Goal: Task Accomplishment & Management: Manage account settings

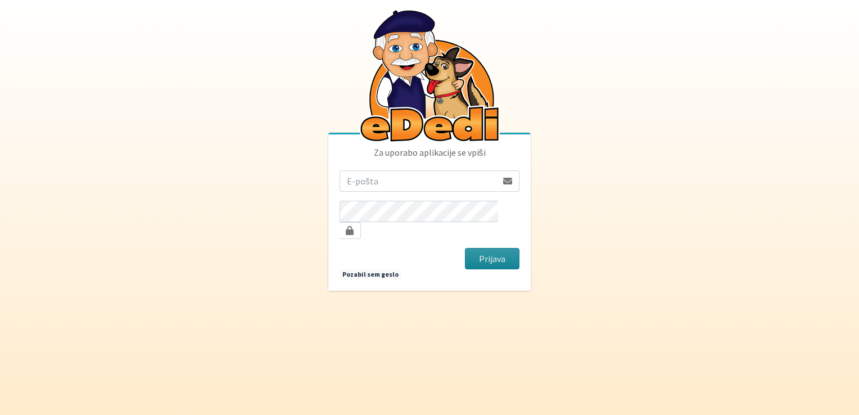
type input "jonfimz@gmail.com"
click at [501, 251] on button "Prijava" at bounding box center [492, 258] width 55 height 21
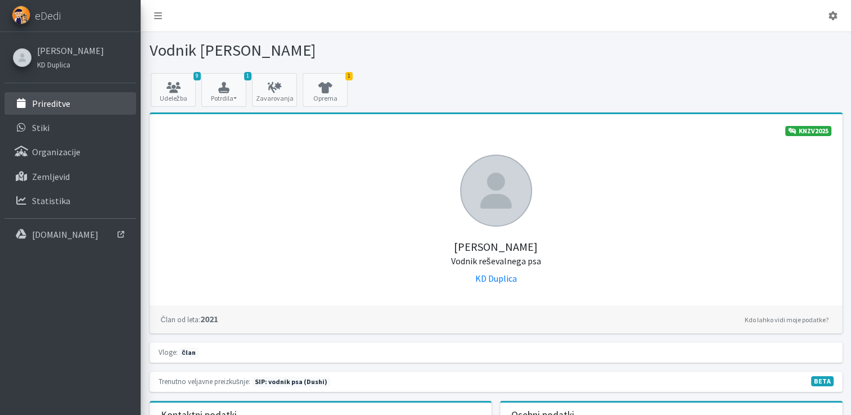
click at [65, 99] on p "Prireditve" at bounding box center [51, 103] width 38 height 11
